Goal: Navigation & Orientation: Find specific page/section

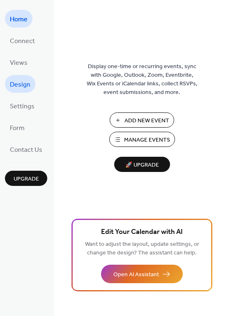
click at [21, 83] on span "Design" at bounding box center [20, 84] width 21 height 13
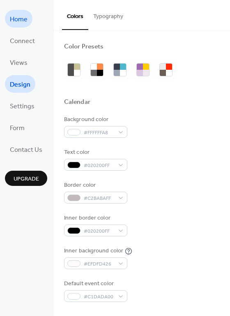
click at [22, 19] on span "Home" at bounding box center [19, 19] width 18 height 13
